Goal: Task Accomplishment & Management: Manage account settings

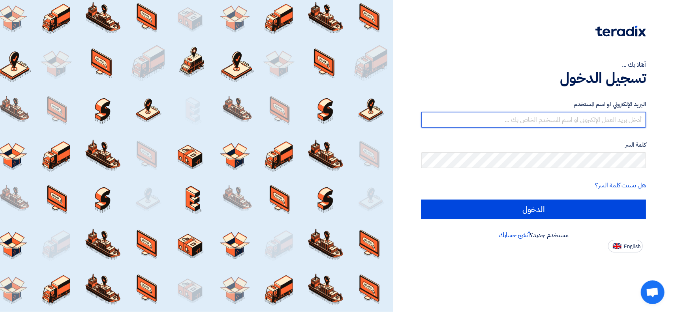
click at [522, 122] on input "text" at bounding box center [533, 120] width 225 height 16
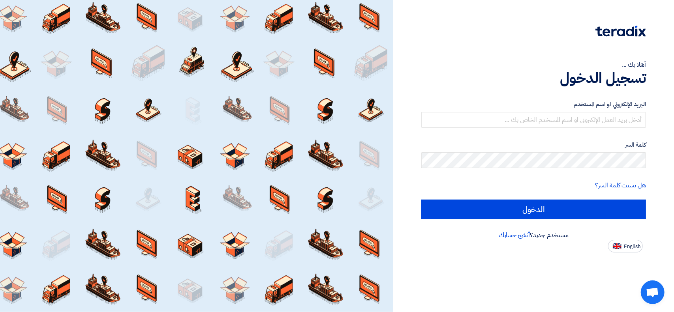
click at [552, 85] on h1 "تسجيل الدخول" at bounding box center [533, 77] width 225 height 17
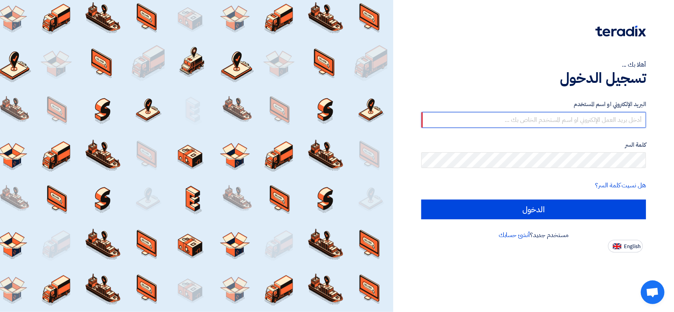
click at [538, 122] on input "text" at bounding box center [533, 120] width 225 height 16
type input "[PERSON_NAME][EMAIL_ADDRESS][PERSON_NAME][DOMAIN_NAME]"
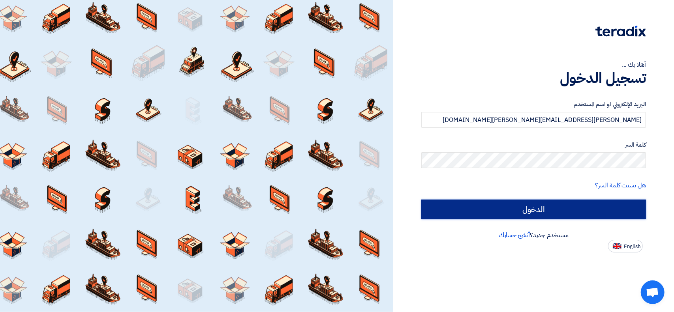
click at [526, 203] on input "الدخول" at bounding box center [533, 210] width 225 height 20
type input "Sign in"
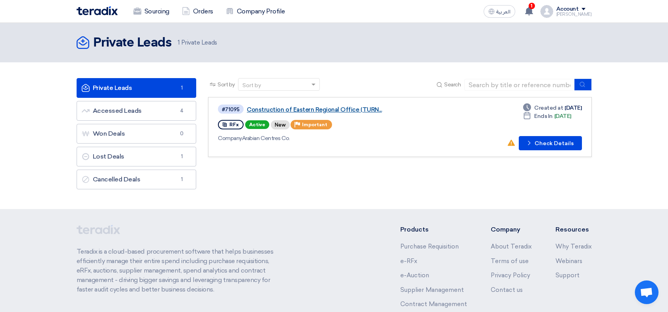
click at [362, 112] on link "Construction of Eastern Regional Office (TURN..." at bounding box center [345, 109] width 197 height 7
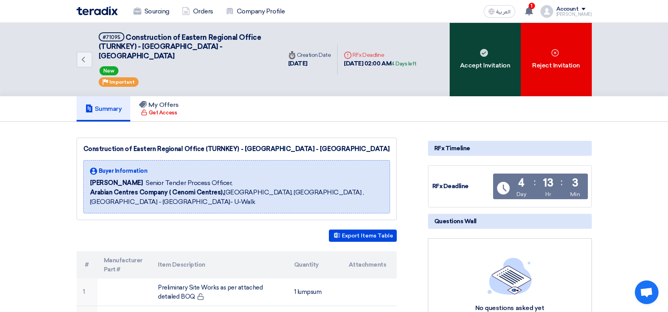
click at [491, 53] on div "Accept Invitation" at bounding box center [484, 59] width 71 height 73
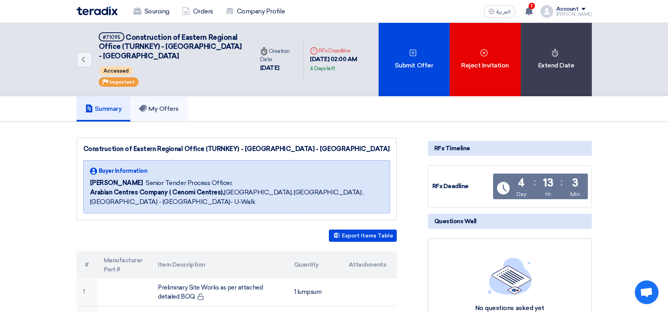
click at [145, 109] on use at bounding box center [143, 108] width 8 height 7
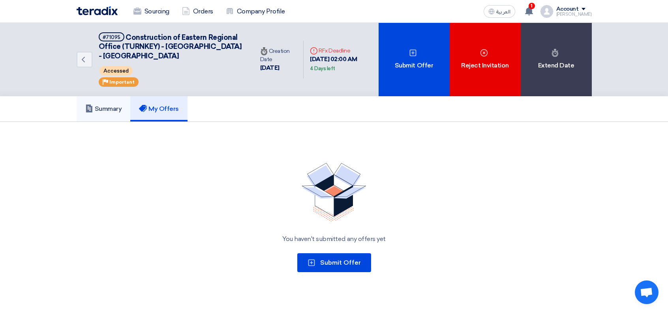
click at [100, 106] on h5 "Summary" at bounding box center [103, 109] width 37 height 8
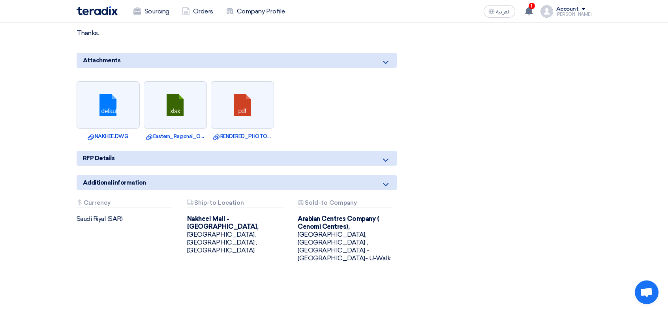
scroll to position [751, 0]
click at [123, 104] on link at bounding box center [108, 104] width 63 height 47
click at [124, 132] on link "Download file NAKHEE.DWG" at bounding box center [108, 136] width 58 height 8
click at [170, 132] on link "Download file Eastern_Regional_Office_BOQ_Rev.xlsx" at bounding box center [175, 136] width 58 height 8
click at [229, 132] on link "Download file RENDERED_PHOTOS.pdf" at bounding box center [242, 136] width 58 height 8
